Goal: Task Accomplishment & Management: Manage account settings

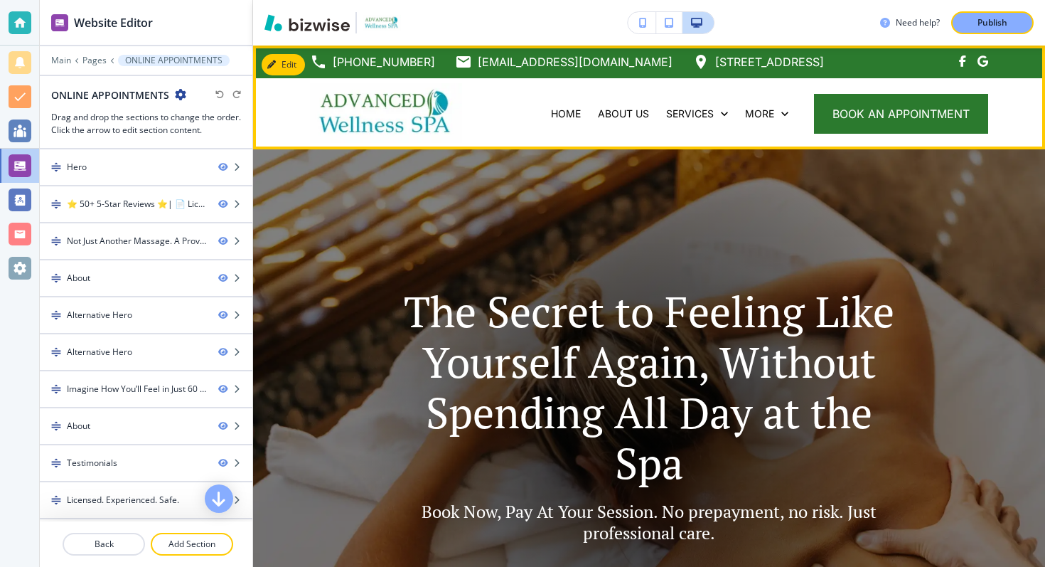
click at [341, 97] on img at bounding box center [386, 113] width 152 height 60
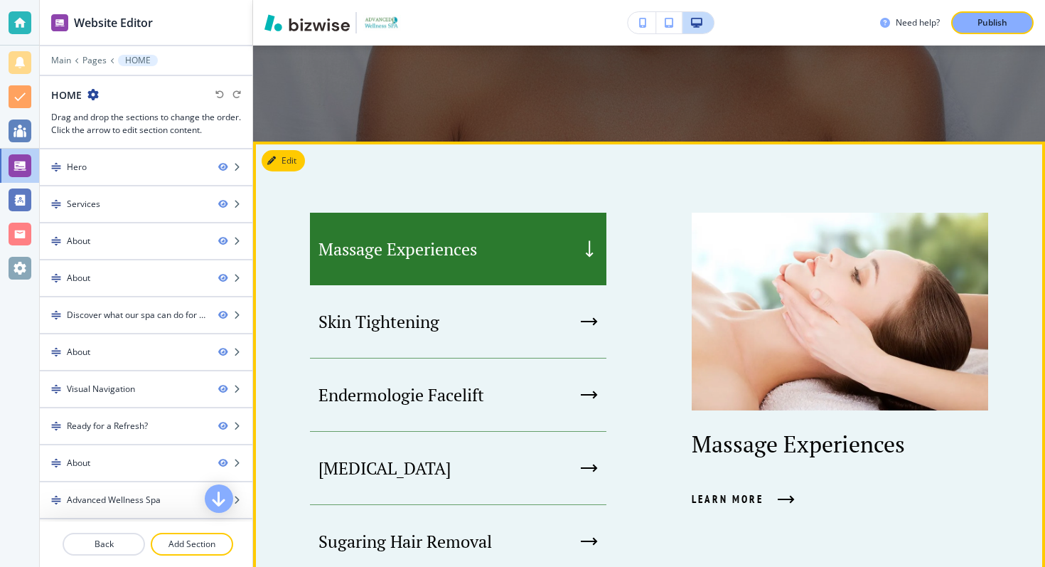
click at [288, 163] on button "Edit" at bounding box center [283, 160] width 43 height 21
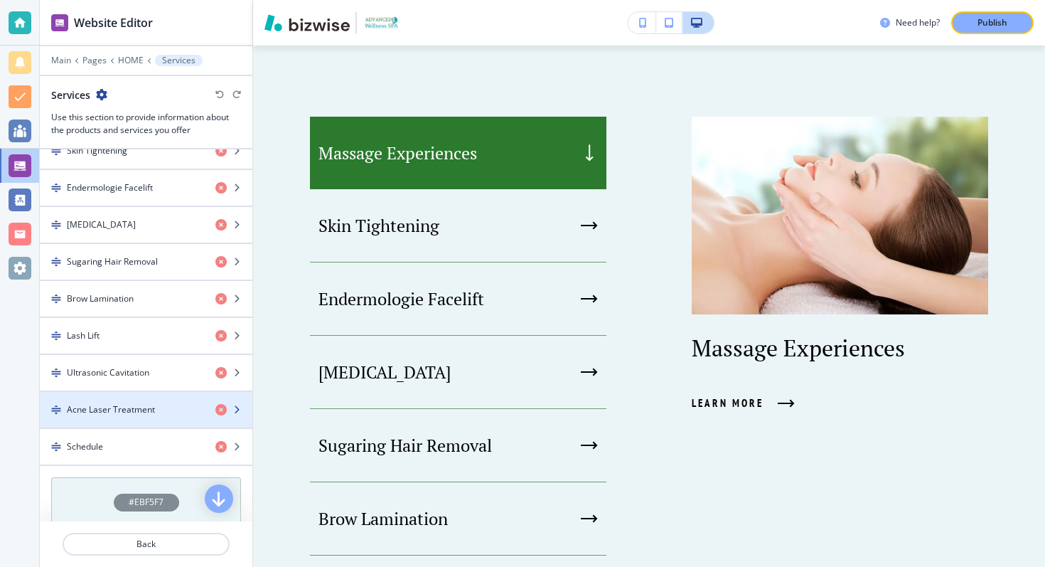
scroll to position [609, 0]
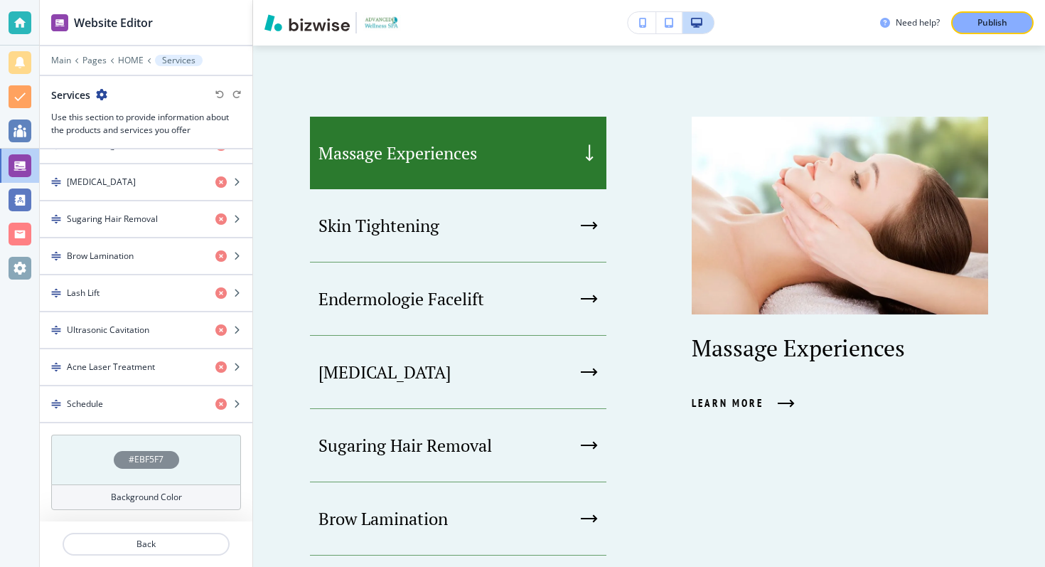
click at [146, 454] on h4 "#EBF5F7" at bounding box center [146, 459] width 35 height 13
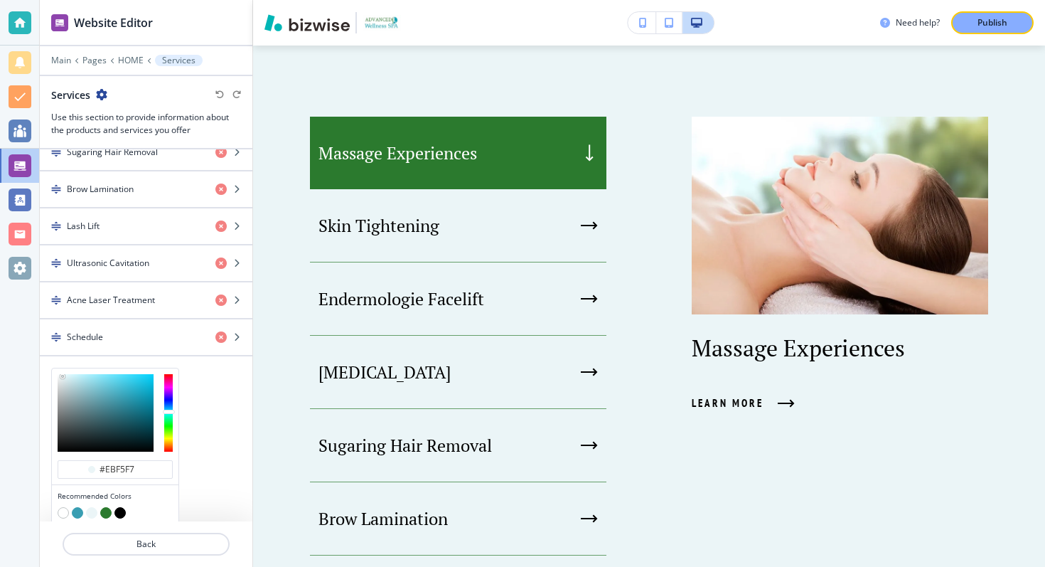
scroll to position [723, 0]
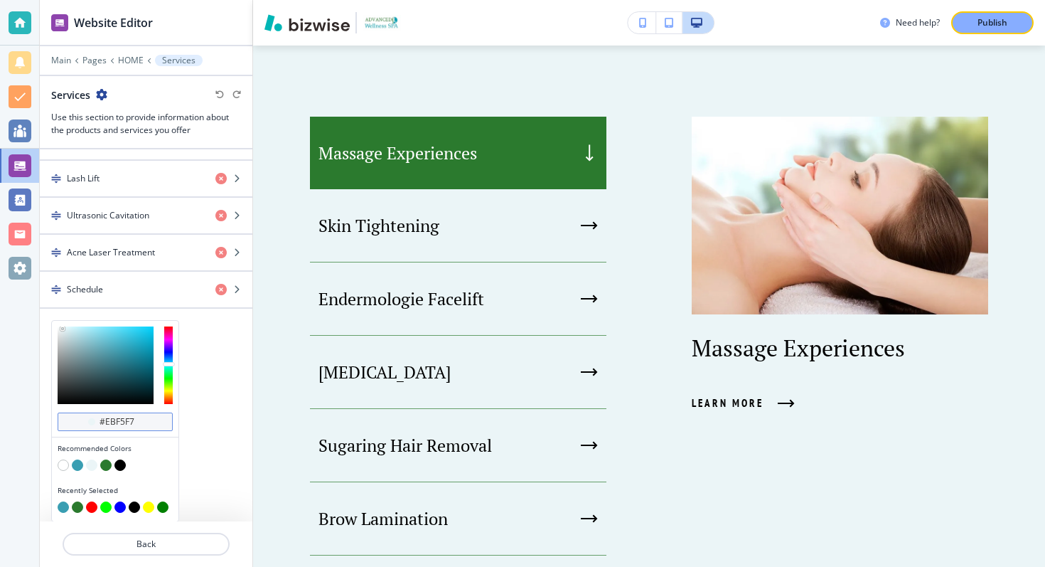
click at [102, 422] on input "#ebf5f7" at bounding box center [123, 421] width 50 height 11
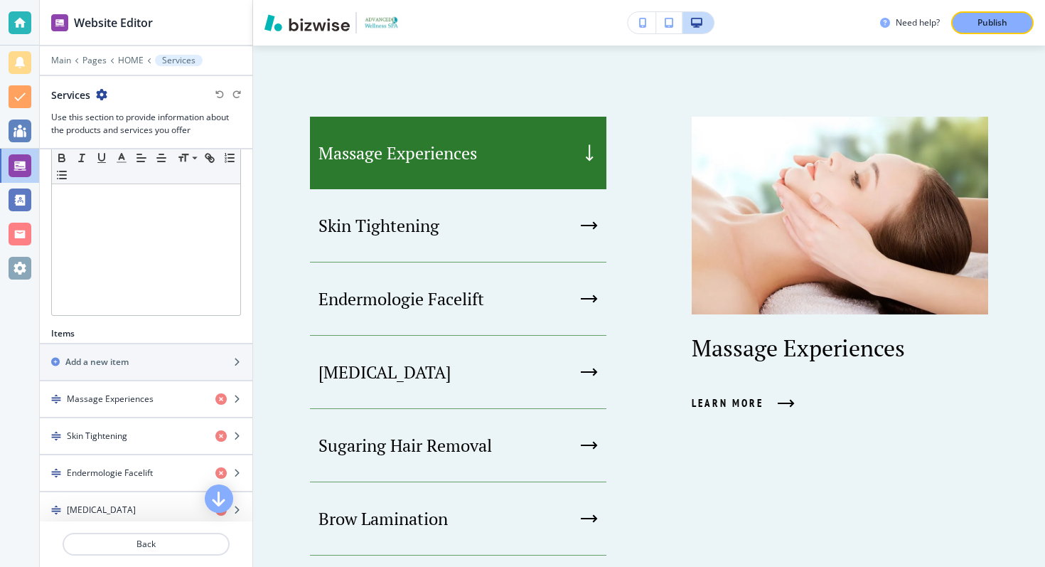
scroll to position [241, 0]
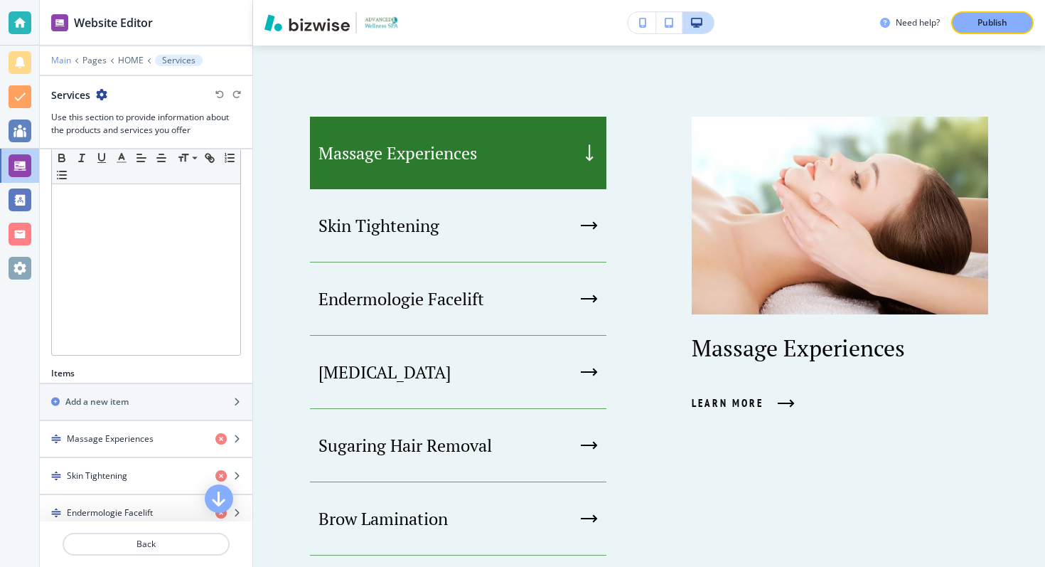
click at [63, 63] on p "Main" at bounding box center [61, 60] width 20 height 10
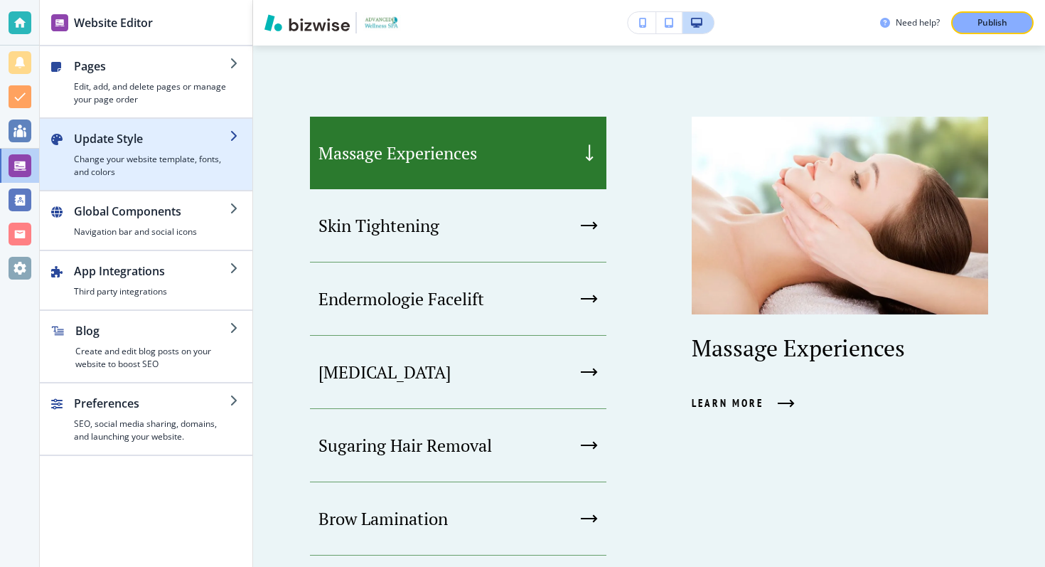
click at [141, 134] on h2 "Update Style" at bounding box center [152, 138] width 156 height 17
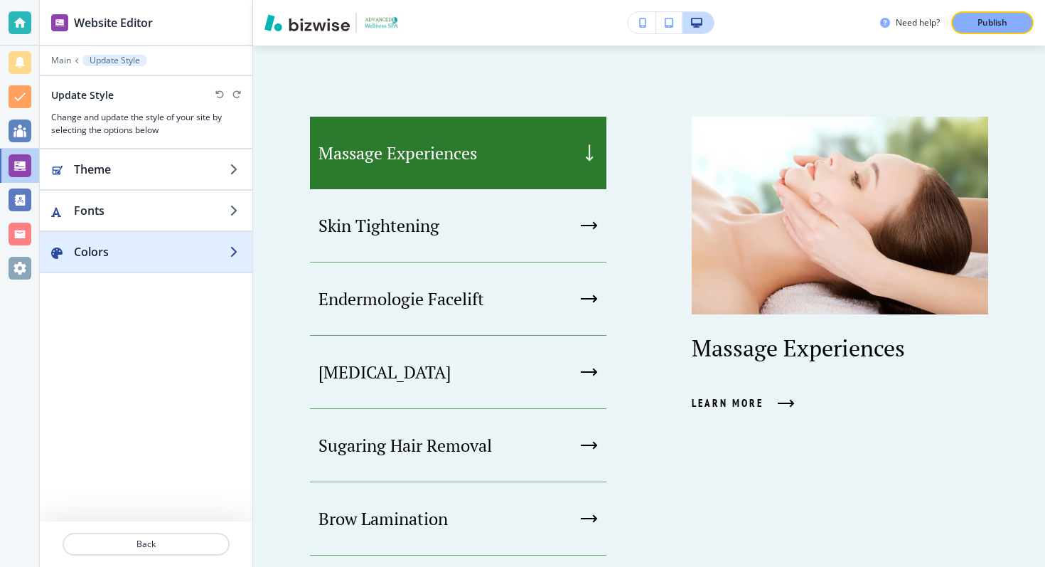
click at [148, 261] on div "button" at bounding box center [146, 265] width 213 height 11
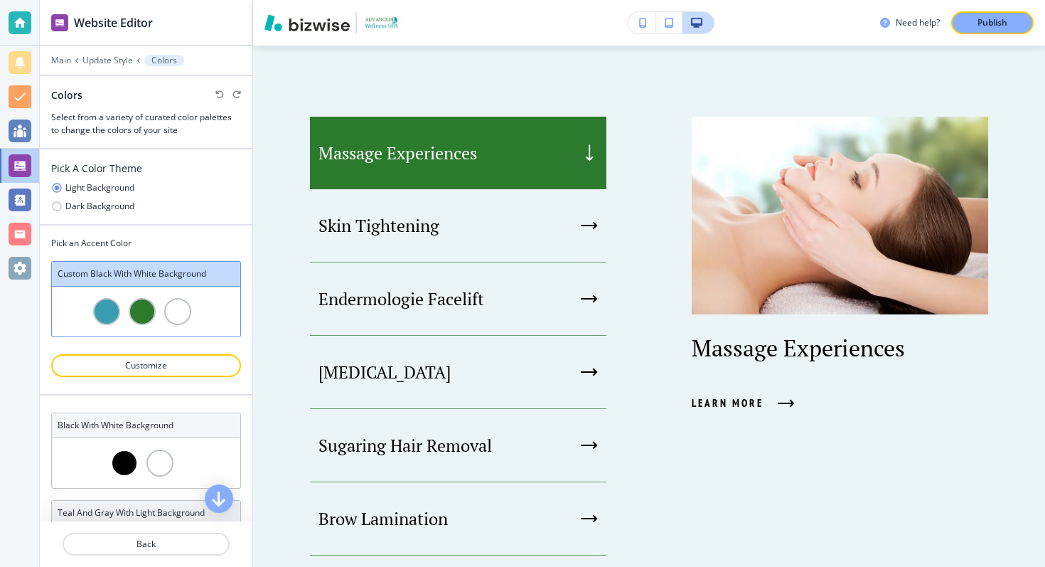
click at [145, 305] on div at bounding box center [142, 311] width 27 height 27
click at [144, 368] on p "Customize" at bounding box center [146, 365] width 153 height 13
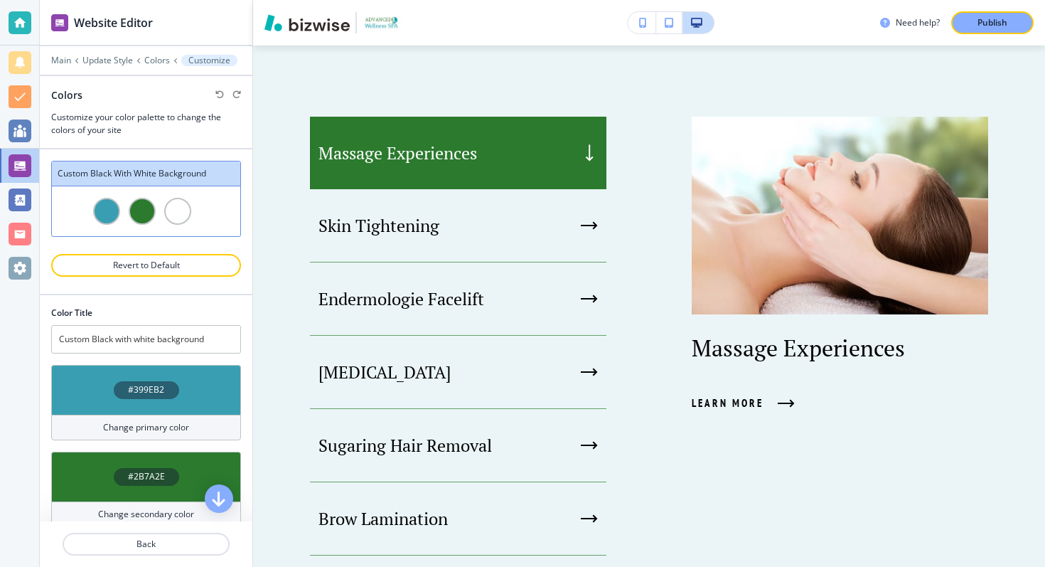
click at [146, 486] on div "#2B7A2E" at bounding box center [146, 476] width 190 height 50
click at [146, 482] on h4 "#2B7A2E" at bounding box center [146, 476] width 37 height 13
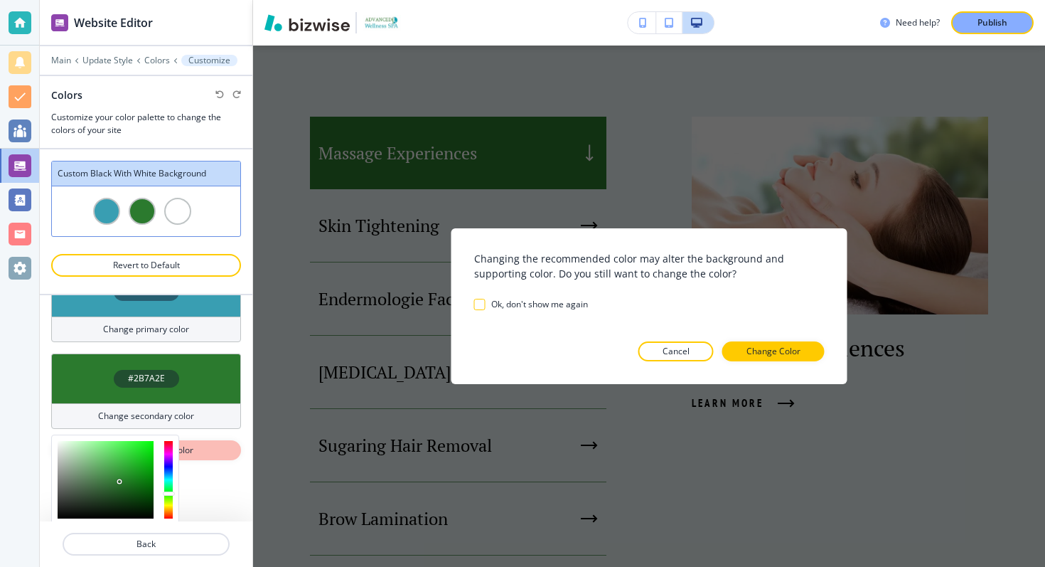
scroll to position [163, 0]
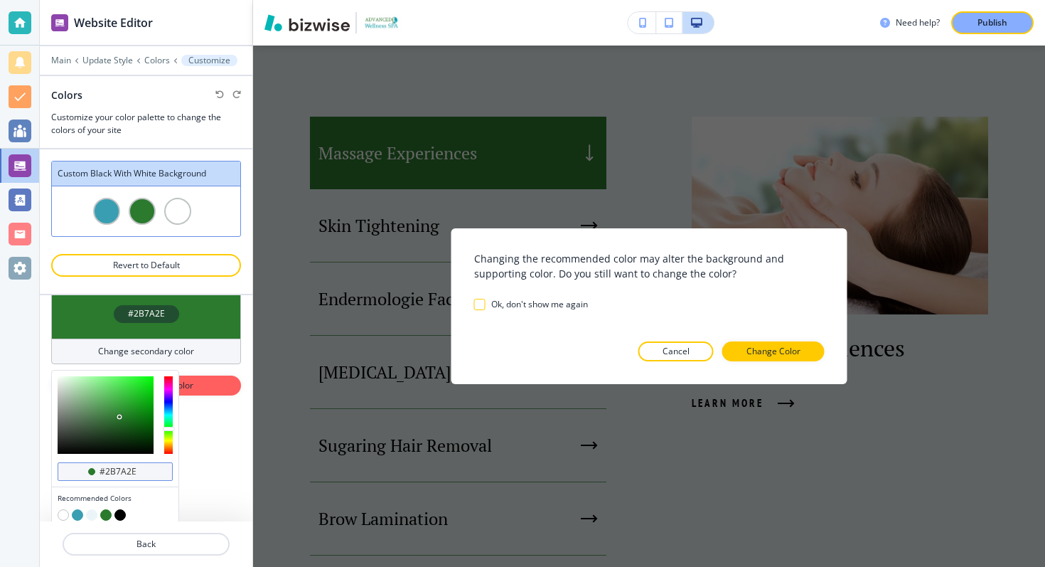
click at [112, 473] on input "#2b7a2e" at bounding box center [123, 471] width 50 height 11
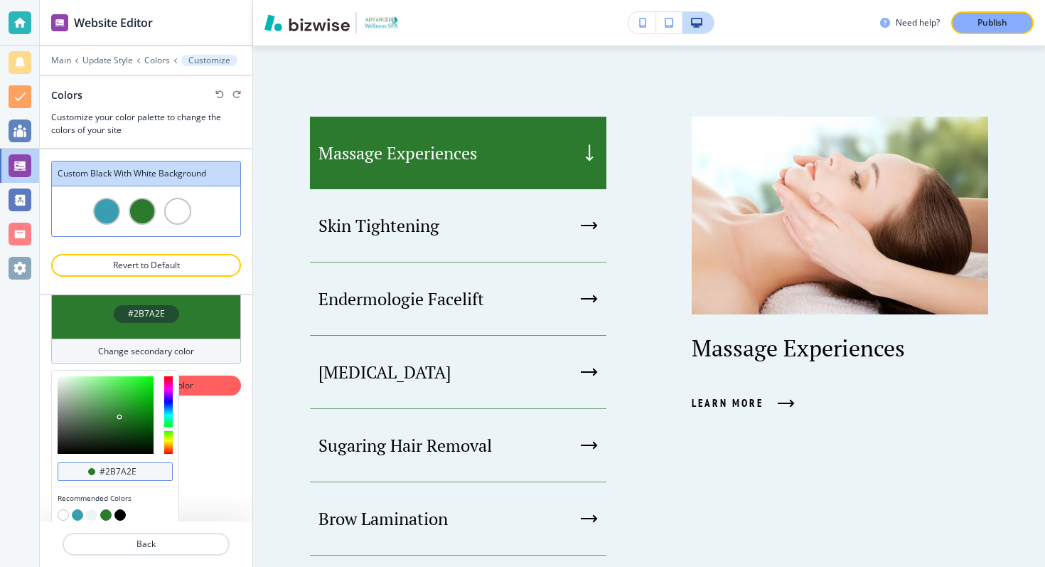
click at [112, 473] on input "#2b7a2e" at bounding box center [123, 471] width 50 height 11
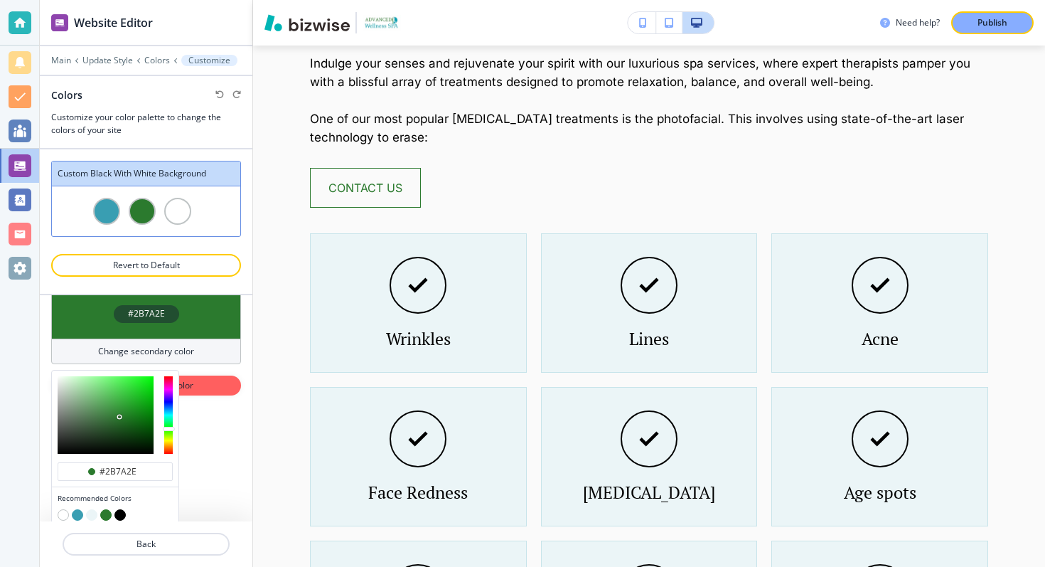
scroll to position [2454, 0]
